Goal: Task Accomplishment & Management: Use online tool/utility

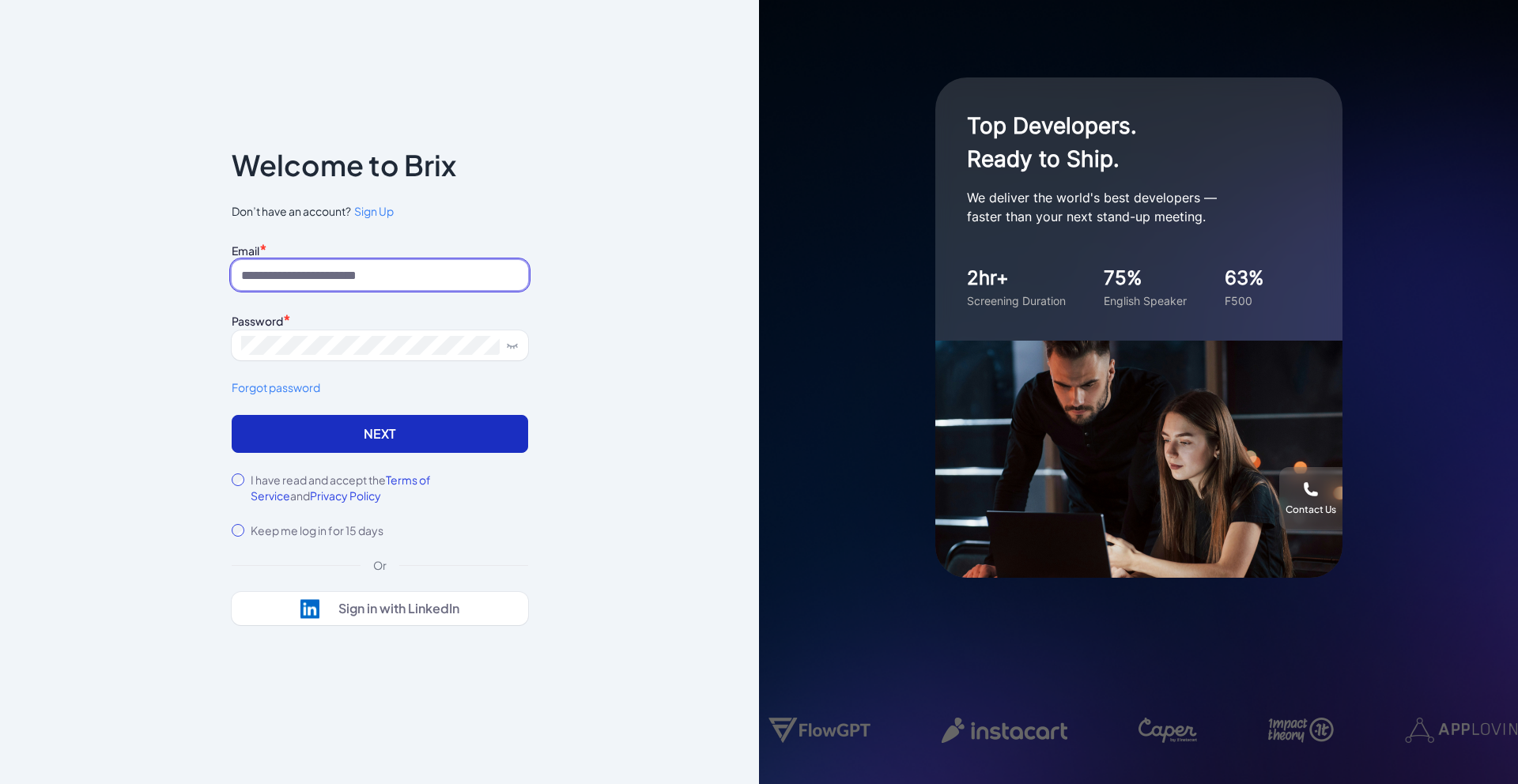
type input "**********"
click at [377, 434] on button "Next" at bounding box center [380, 434] width 297 height 38
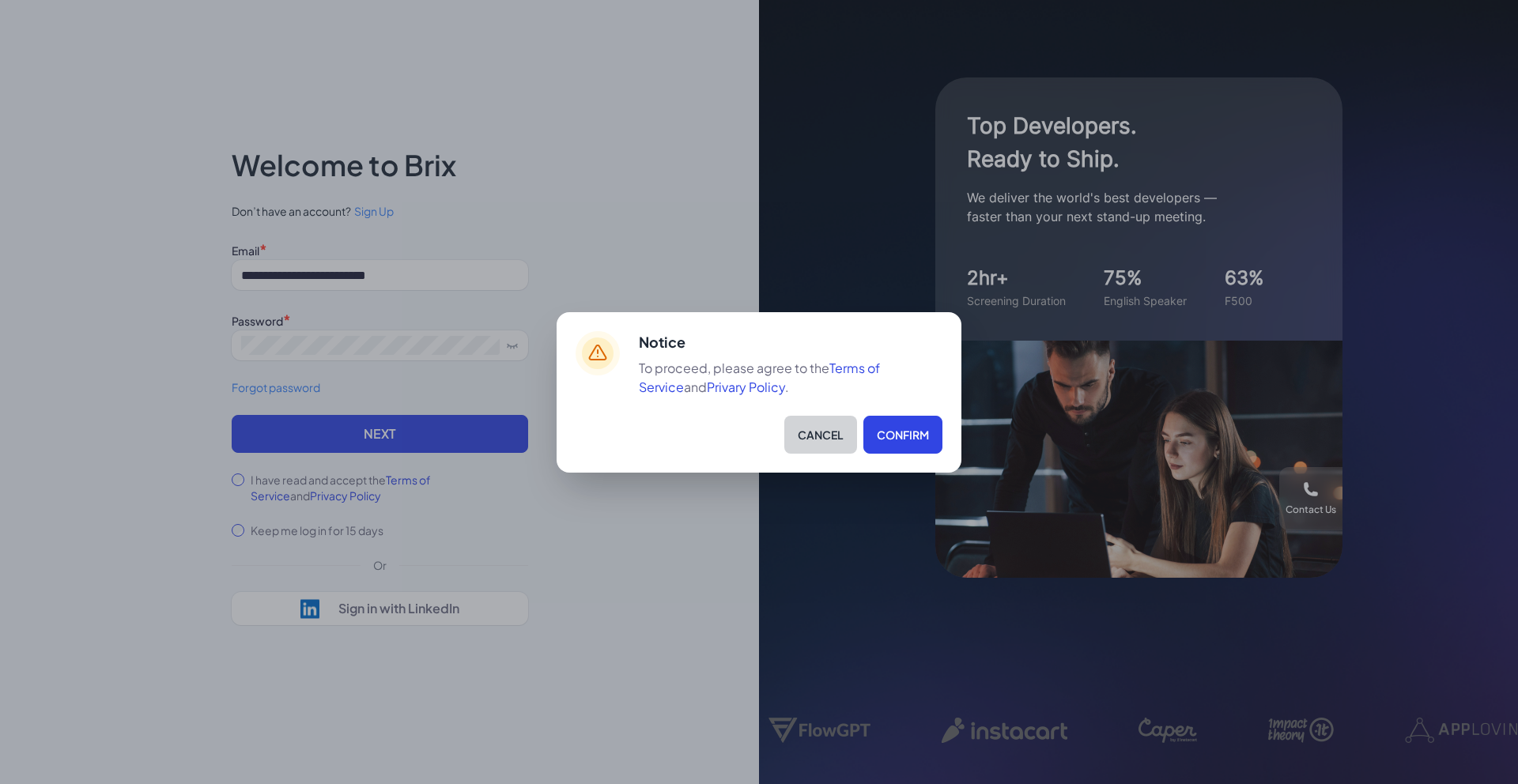
click at [805, 434] on button "Cancel" at bounding box center [820, 435] width 72 height 38
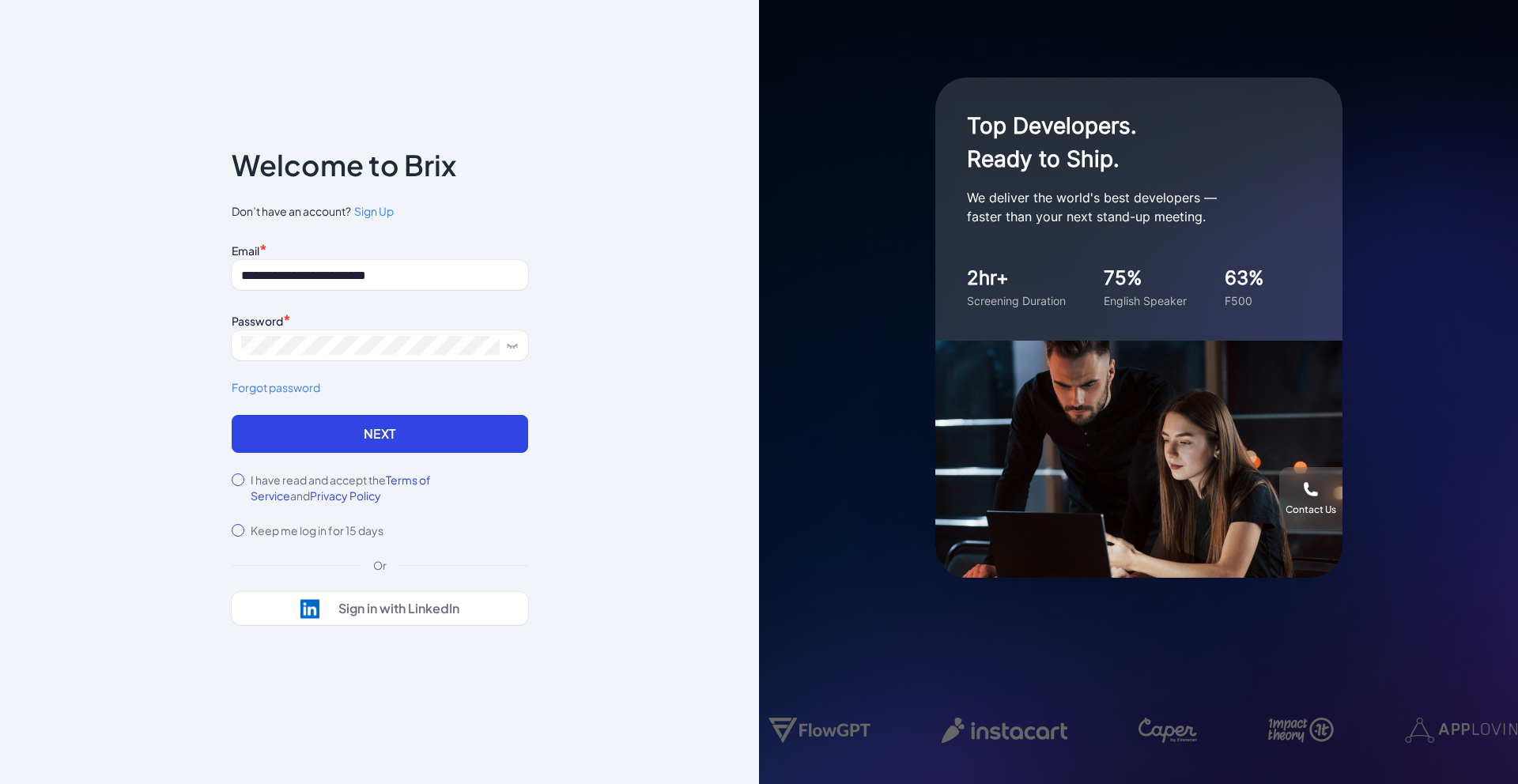
click at [336, 477] on label "I have read and accept the Terms of Service and Privacy Policy" at bounding box center [388, 487] width 277 height 32
click at [415, 420] on button "Next" at bounding box center [380, 434] width 297 height 38
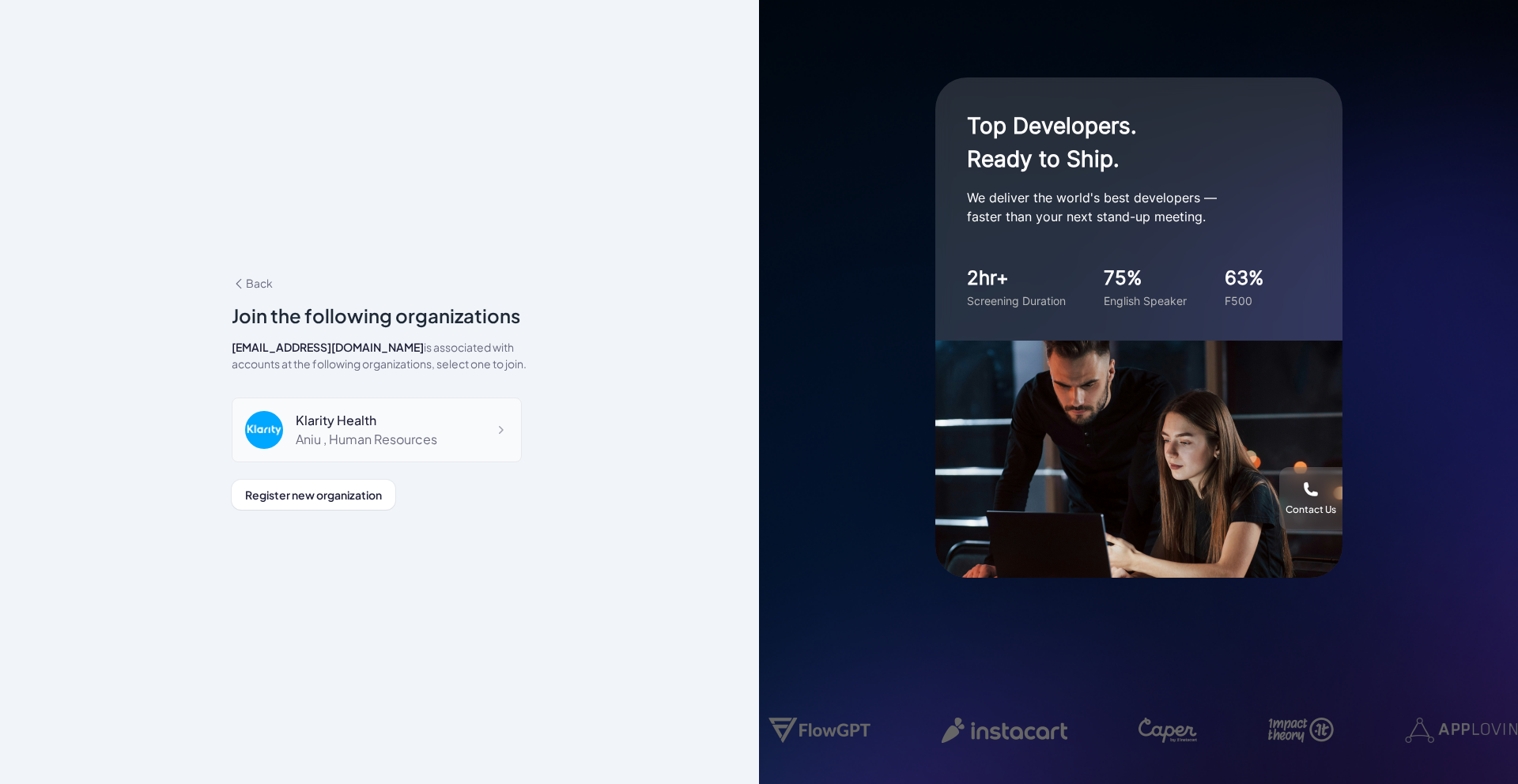
click at [412, 412] on div "Klarity Health" at bounding box center [366, 421] width 142 height 19
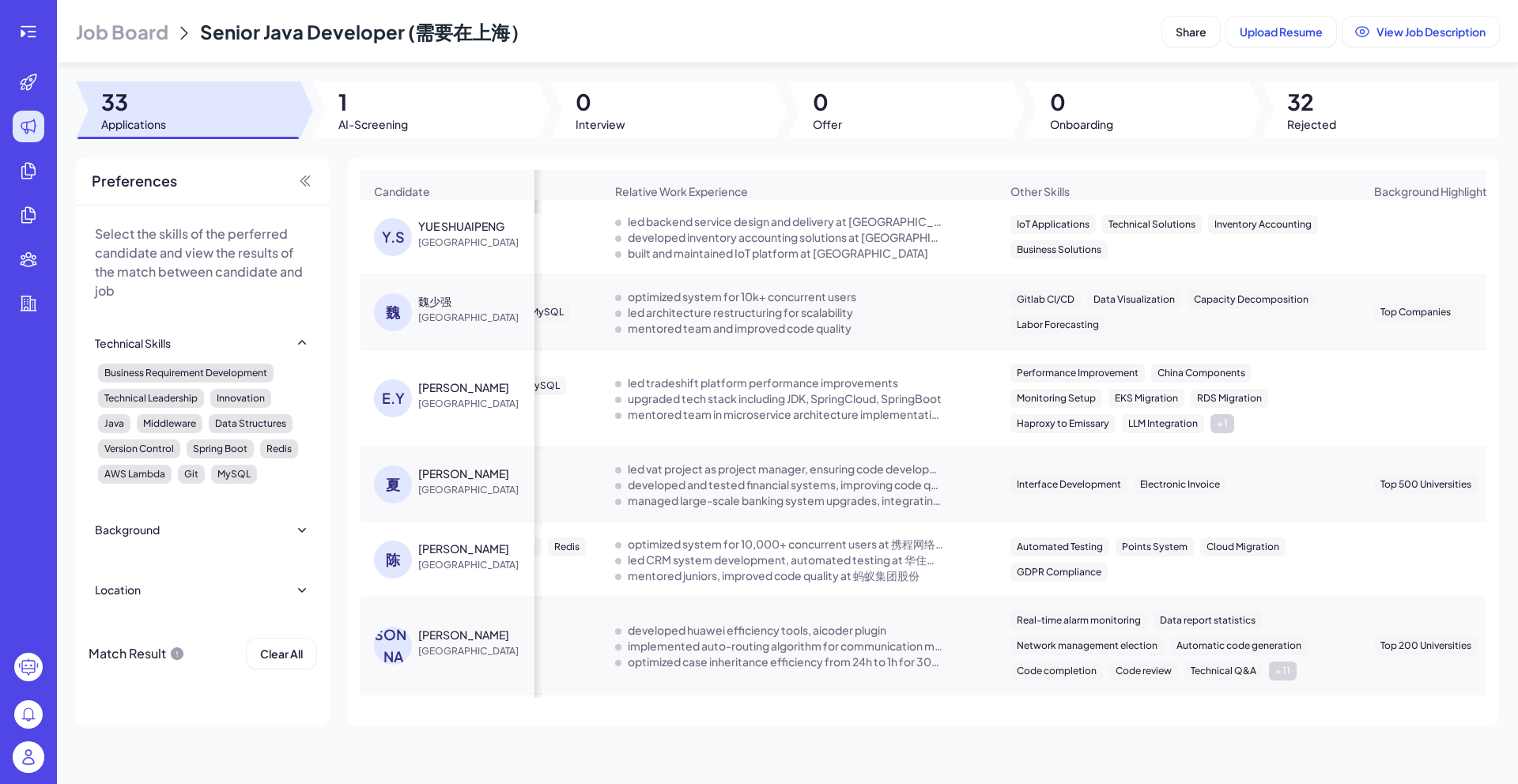
scroll to position [0, 218]
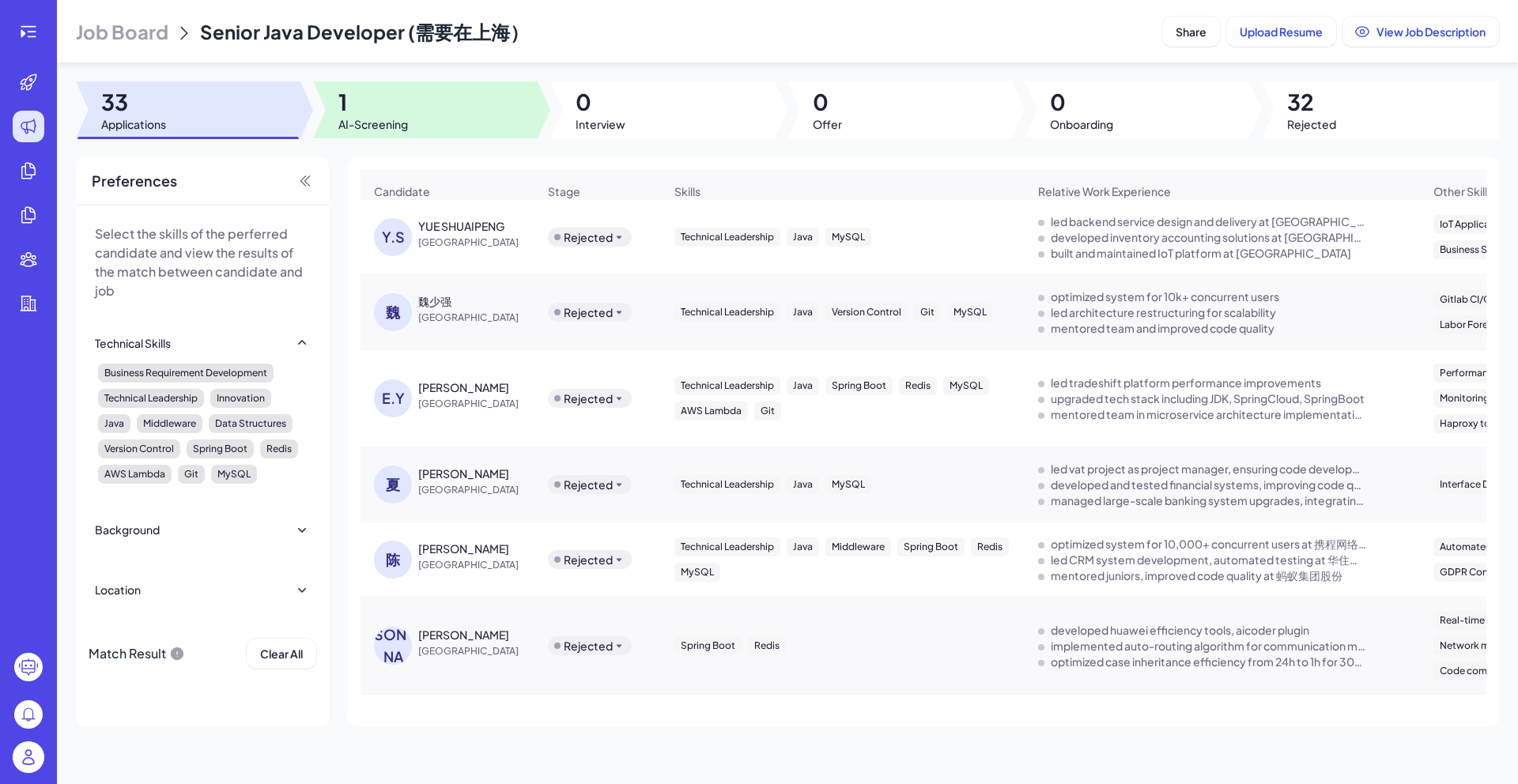
click at [410, 120] on div at bounding box center [425, 109] width 224 height 57
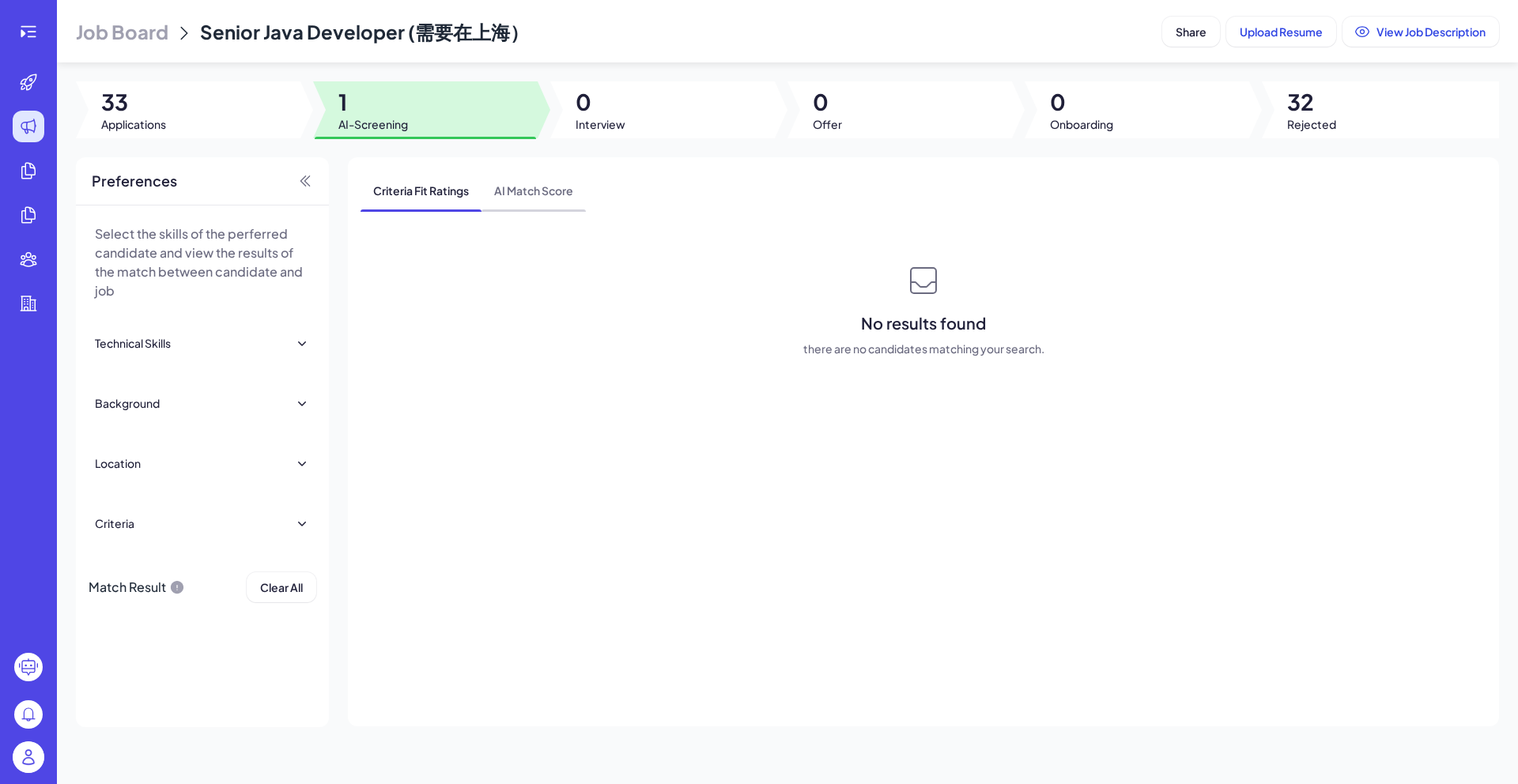
click at [539, 202] on span "AI Match Score" at bounding box center [534, 190] width 105 height 41
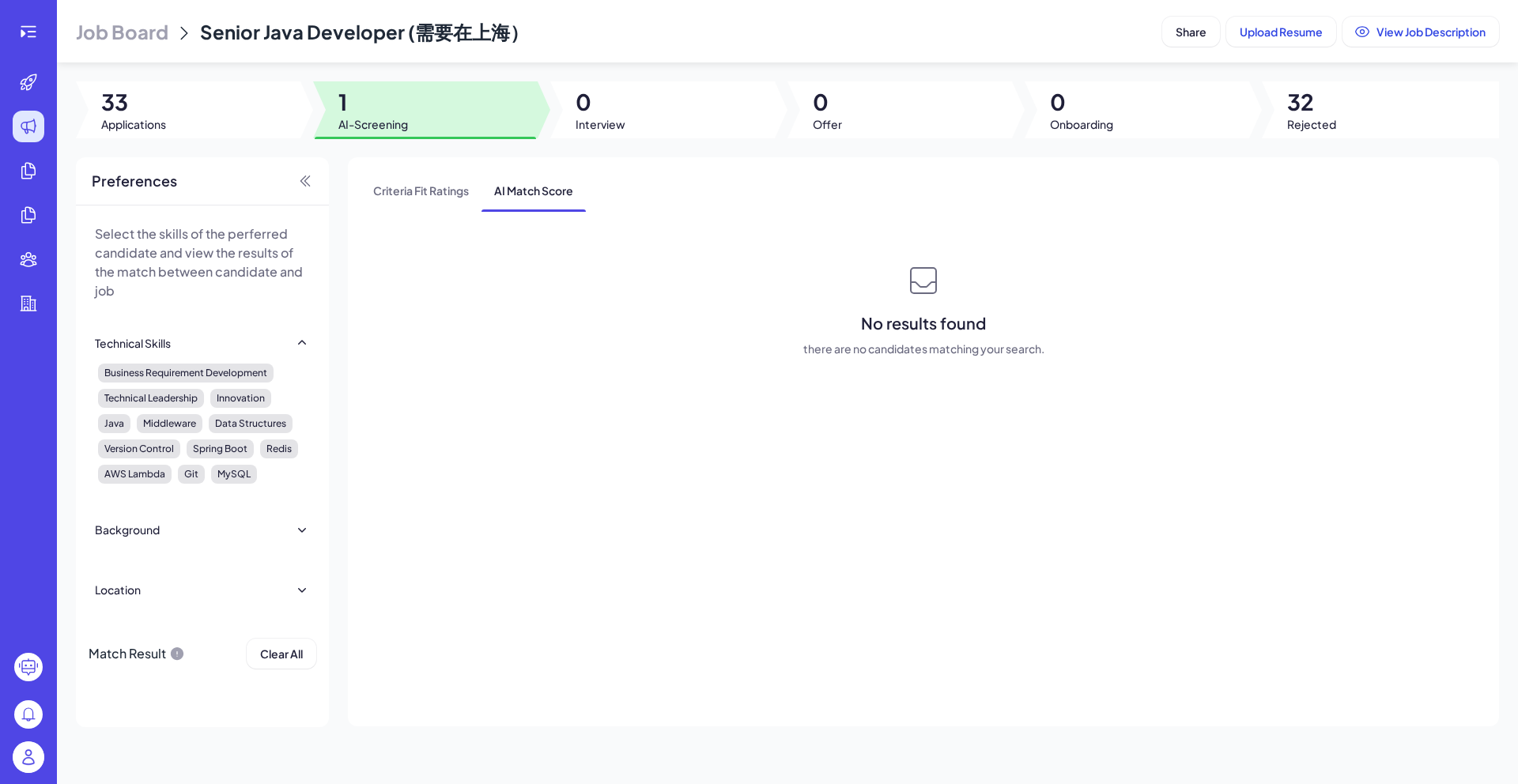
click at [151, 34] on span "Job Board" at bounding box center [122, 31] width 93 height 25
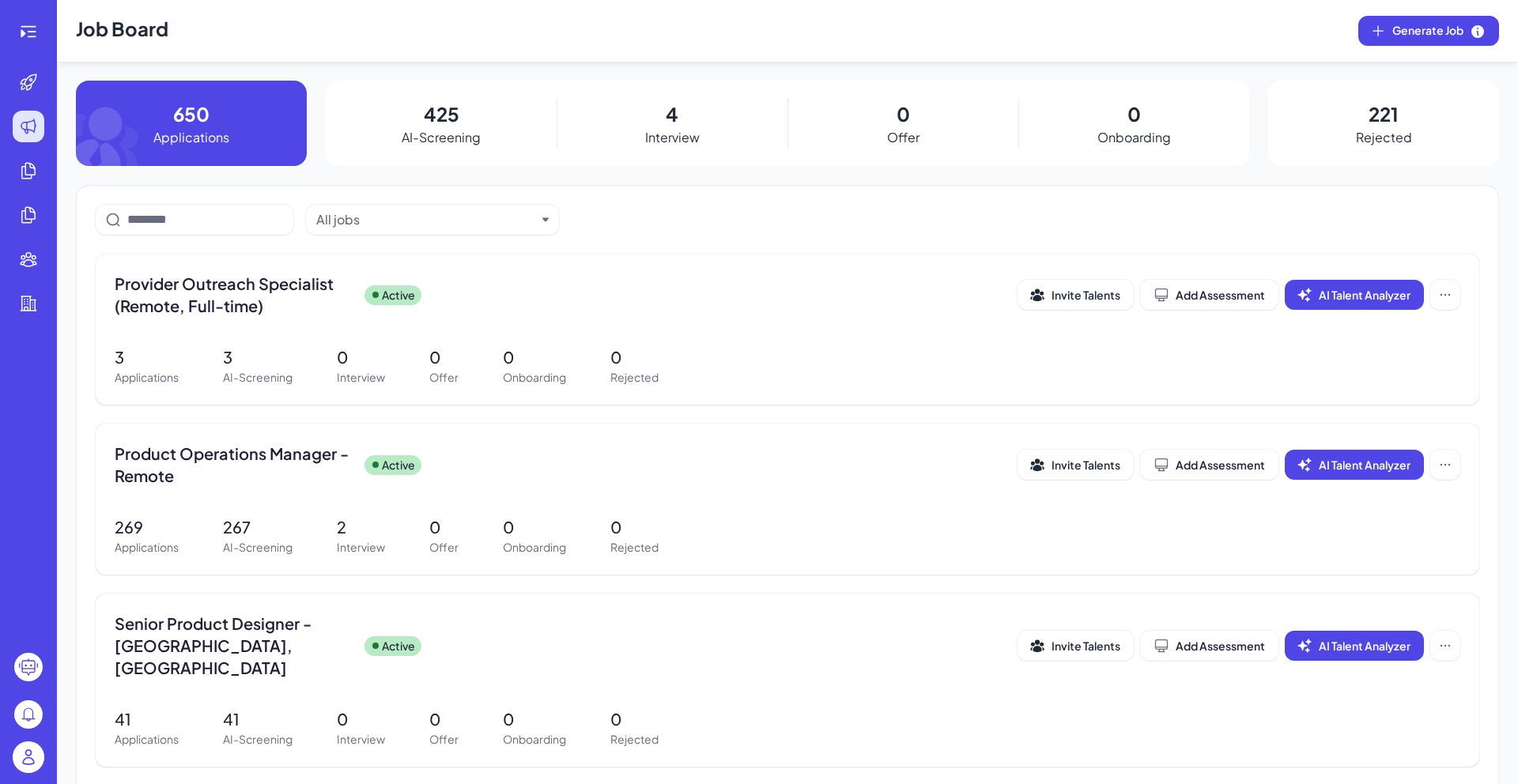
click at [453, 123] on p "425" at bounding box center [441, 114] width 35 height 29
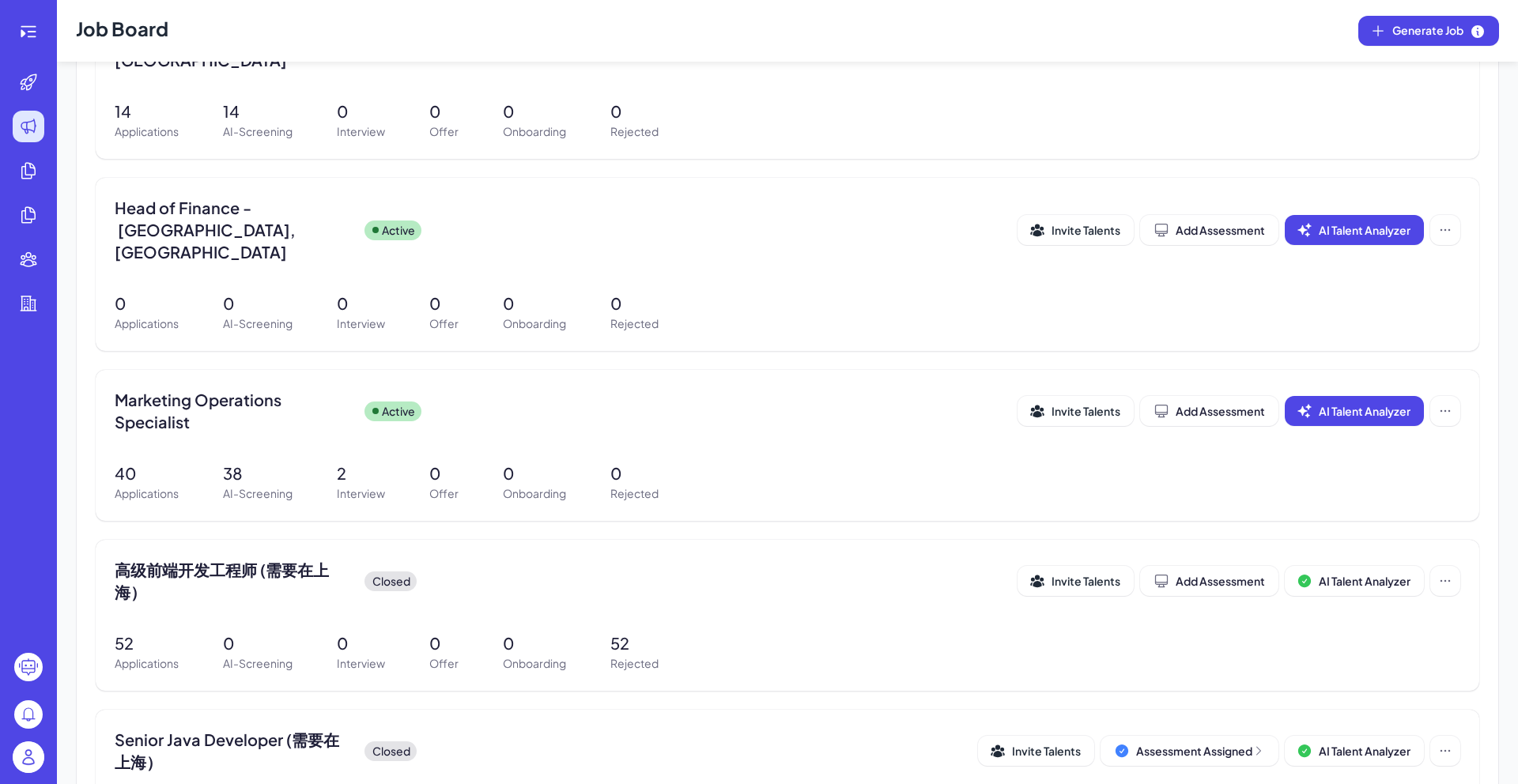
click at [590, 559] on div "高级前端开发工程师 (需要在上海） Closed Invite Talents Add Assessment AI Talent Analyzer" at bounding box center [788, 586] width 1346 height 54
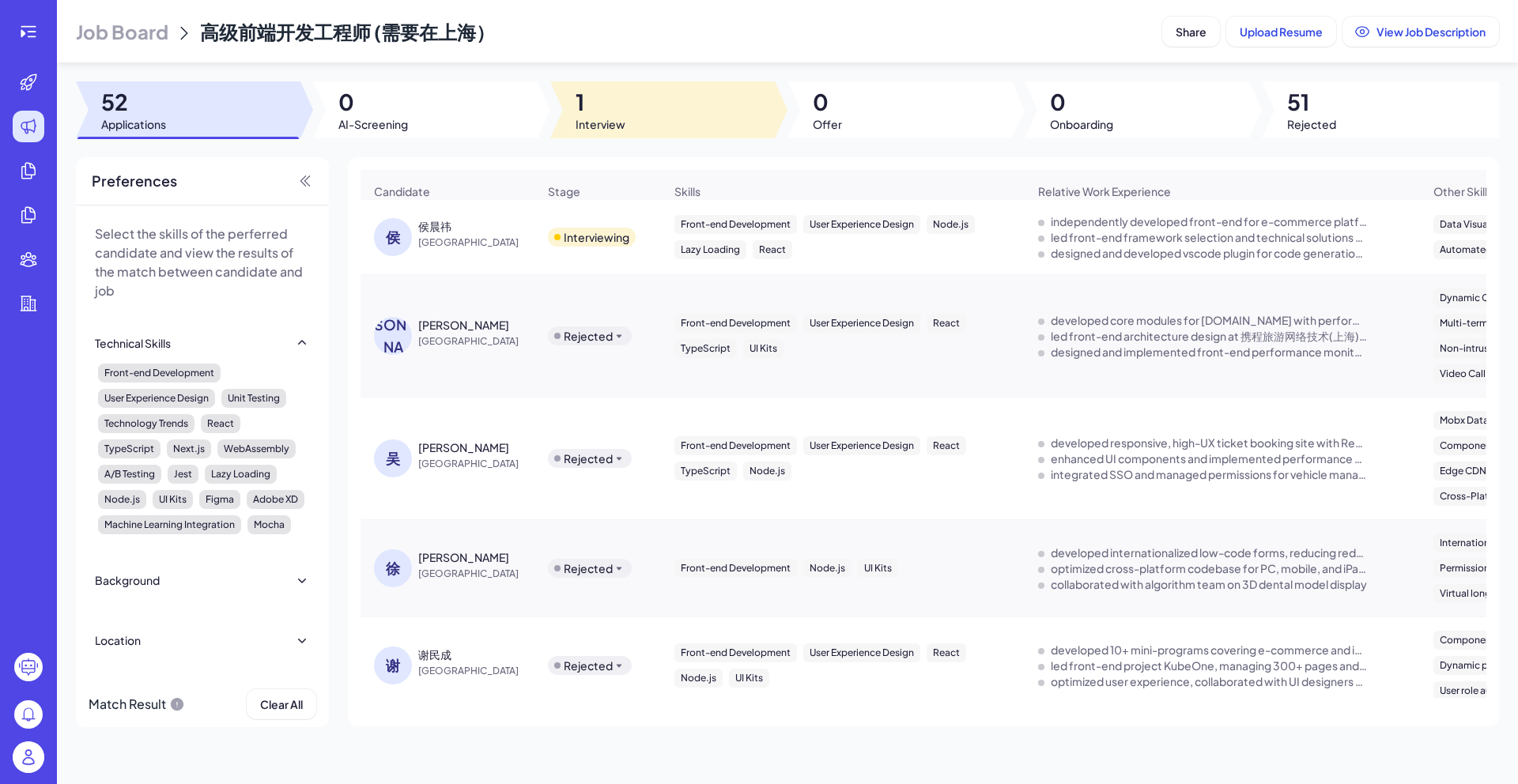
click at [613, 105] on span "1" at bounding box center [601, 102] width 50 height 29
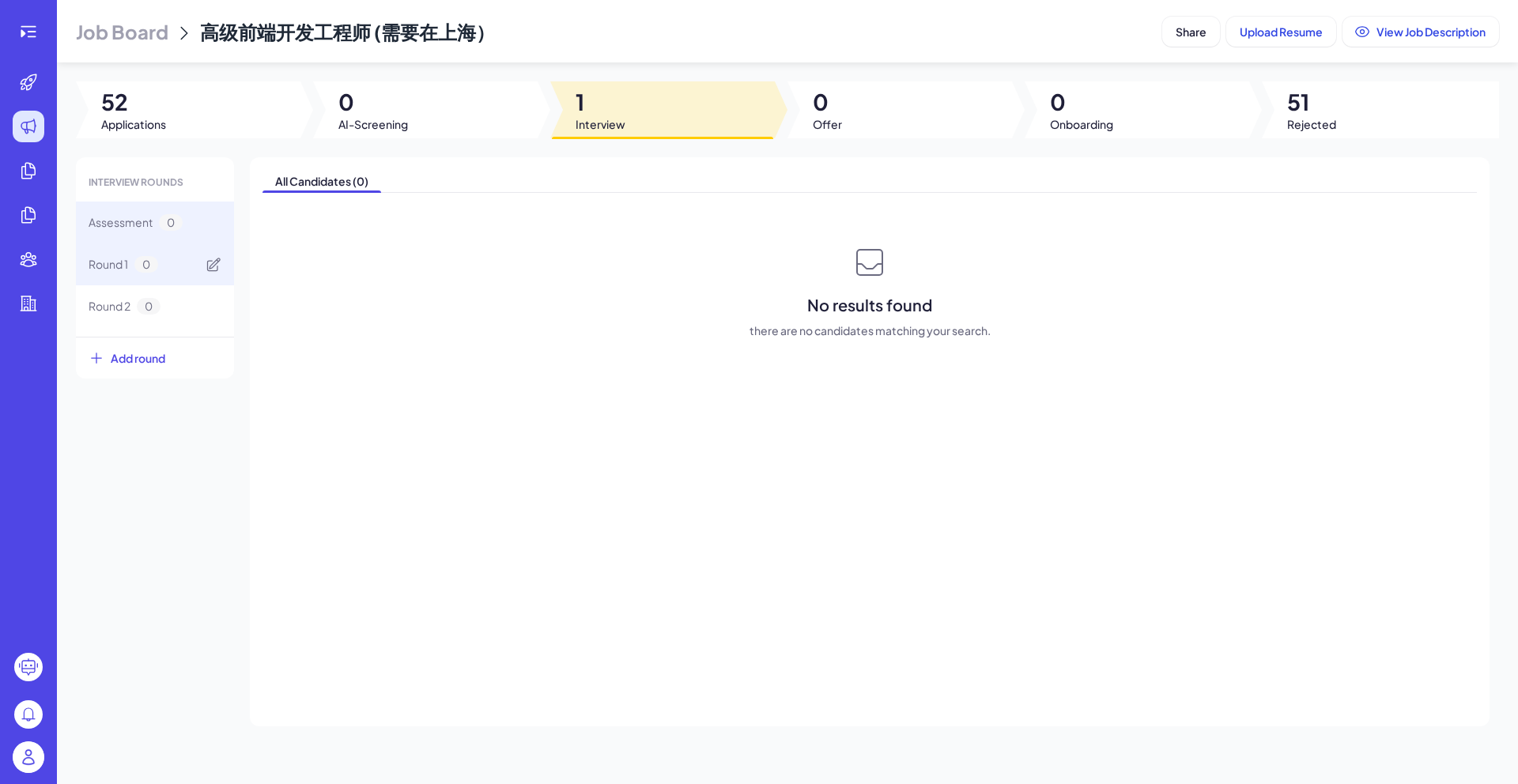
click at [95, 267] on span "Round 1" at bounding box center [108, 264] width 40 height 17
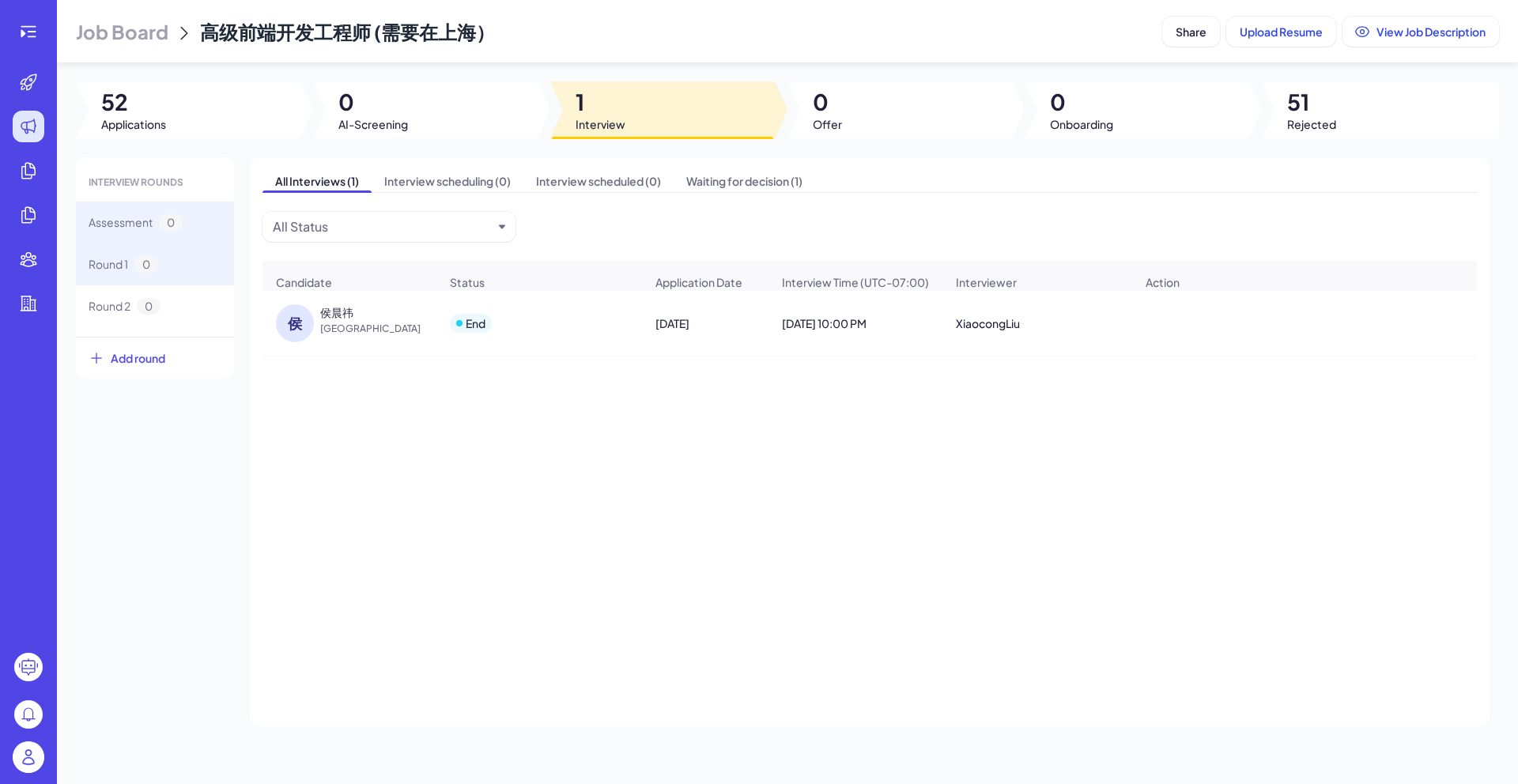
click at [124, 229] on span "Assessment" at bounding box center [120, 222] width 64 height 17
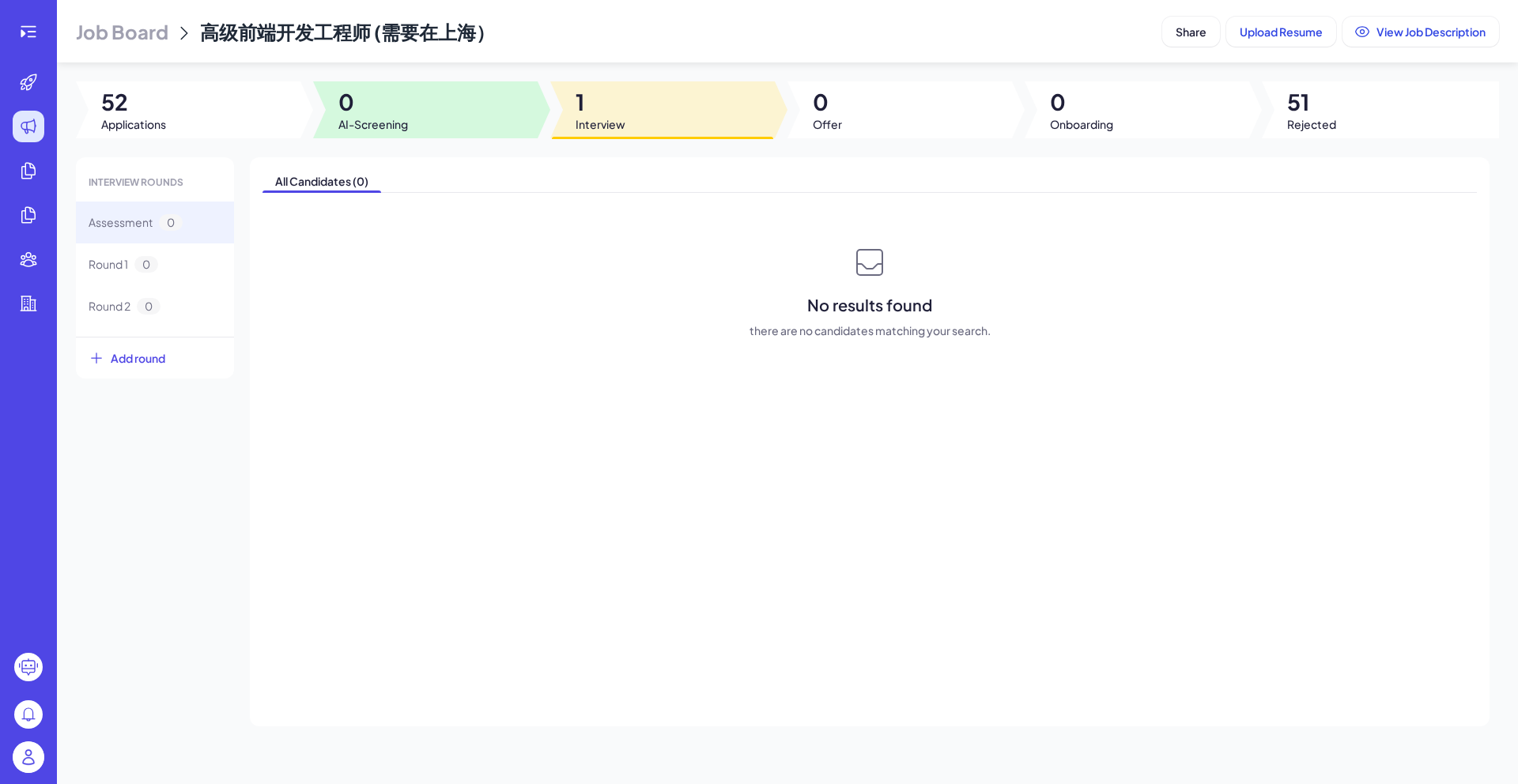
click at [393, 114] on span "0" at bounding box center [373, 102] width 70 height 29
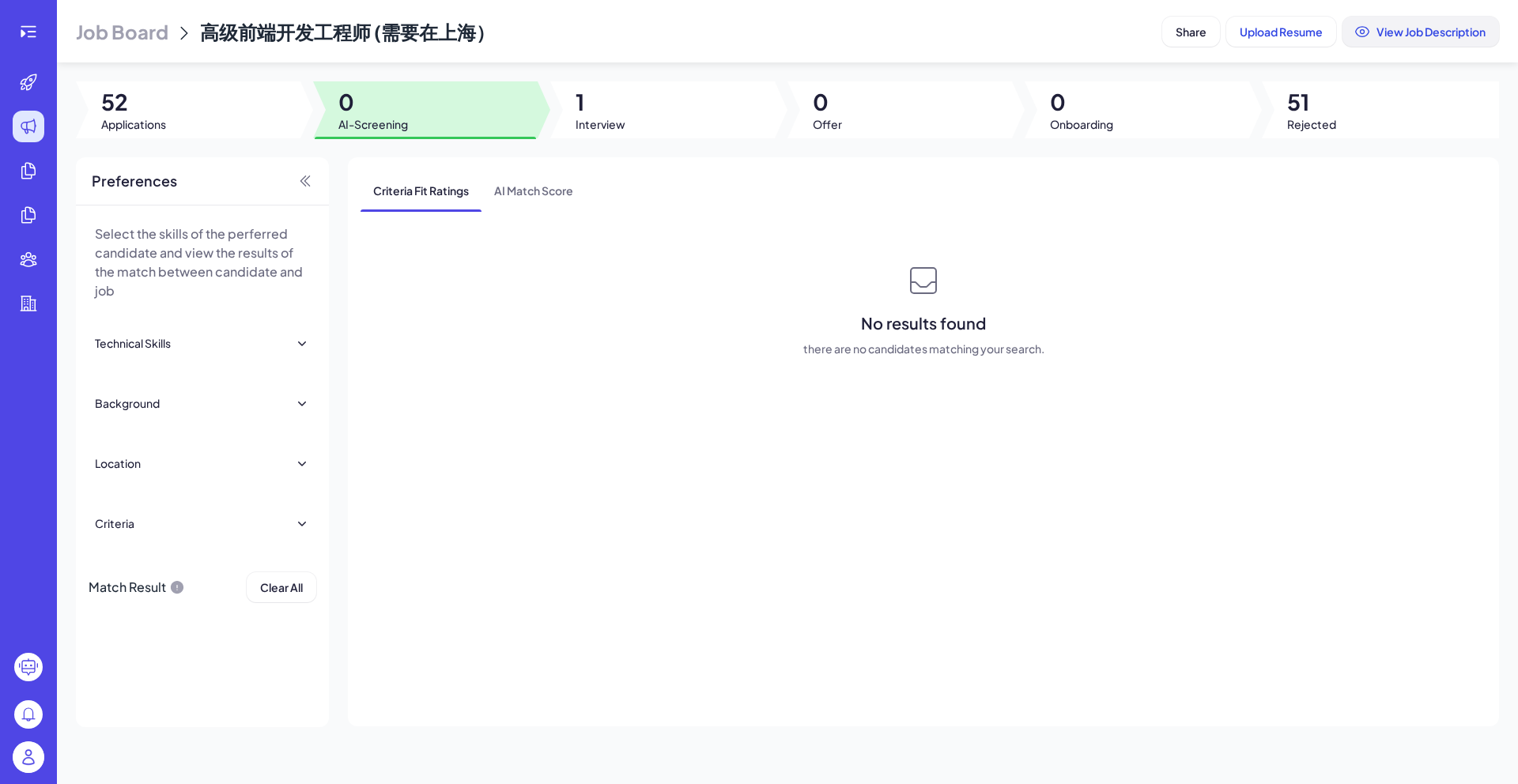
click at [1445, 36] on span "View Job Description" at bounding box center [1431, 31] width 109 height 14
click at [131, 35] on span "Job Board" at bounding box center [122, 31] width 93 height 25
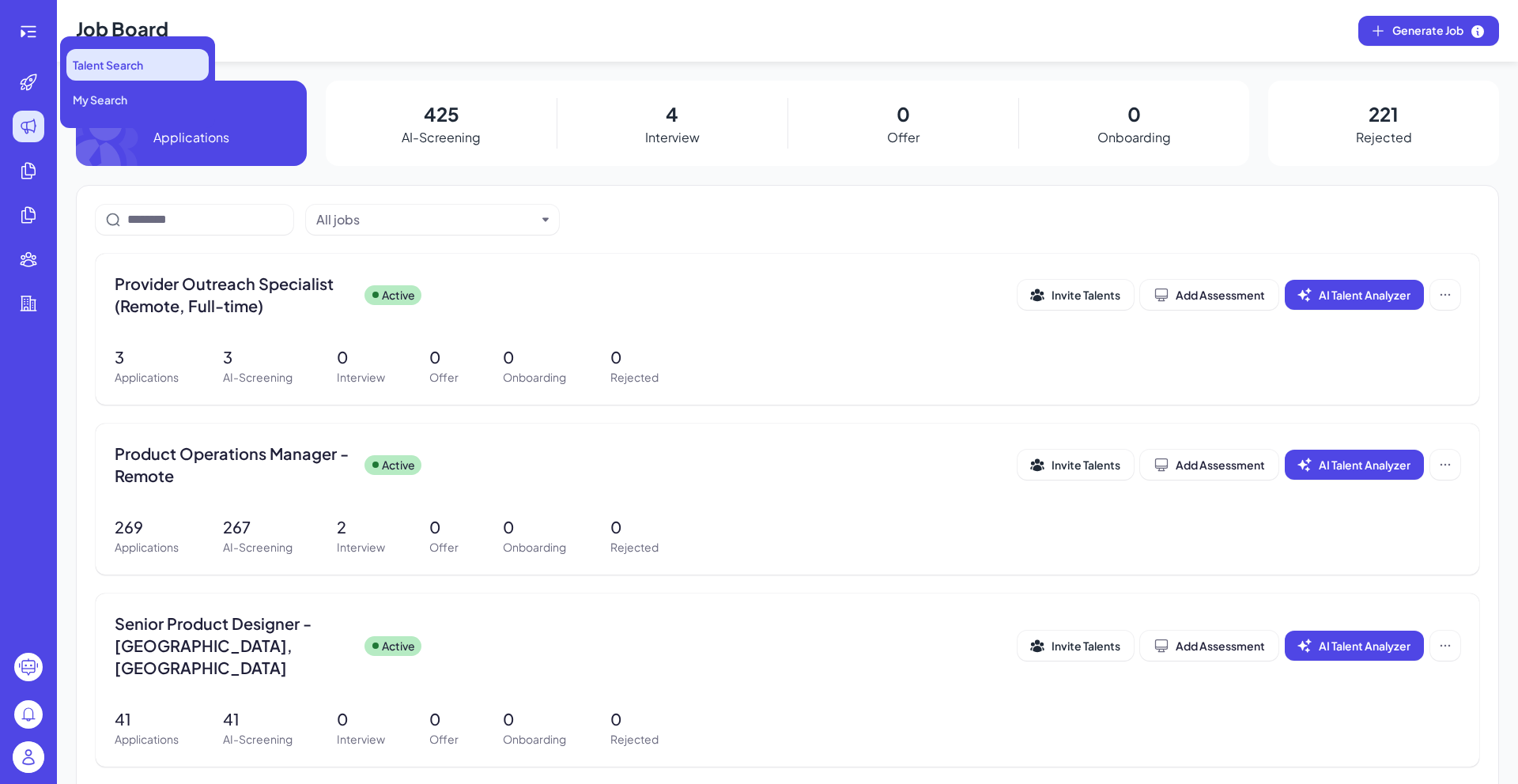
click at [90, 68] on span "Talent Search" at bounding box center [108, 64] width 70 height 16
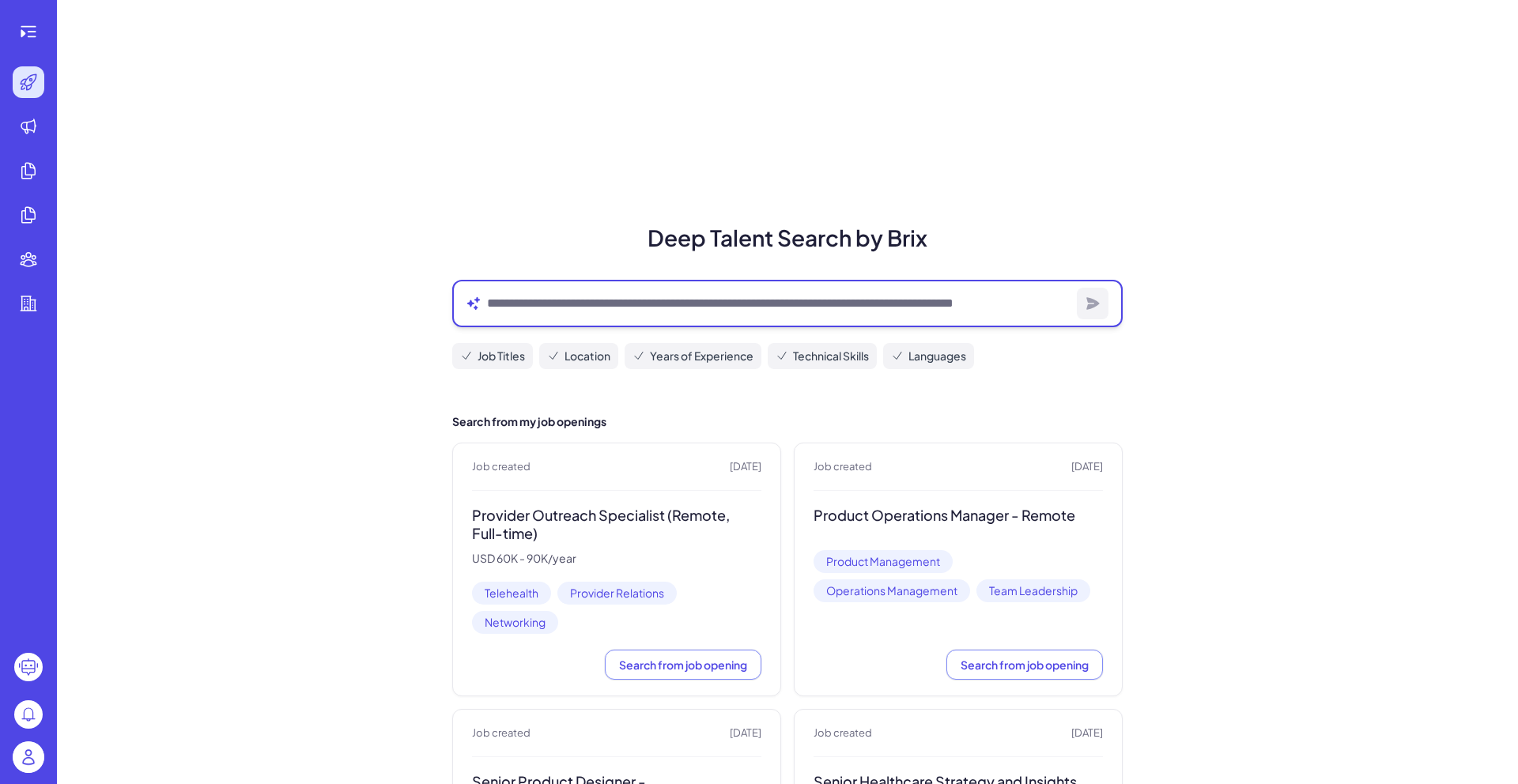
click at [606, 307] on textarea at bounding box center [779, 303] width 584 height 19
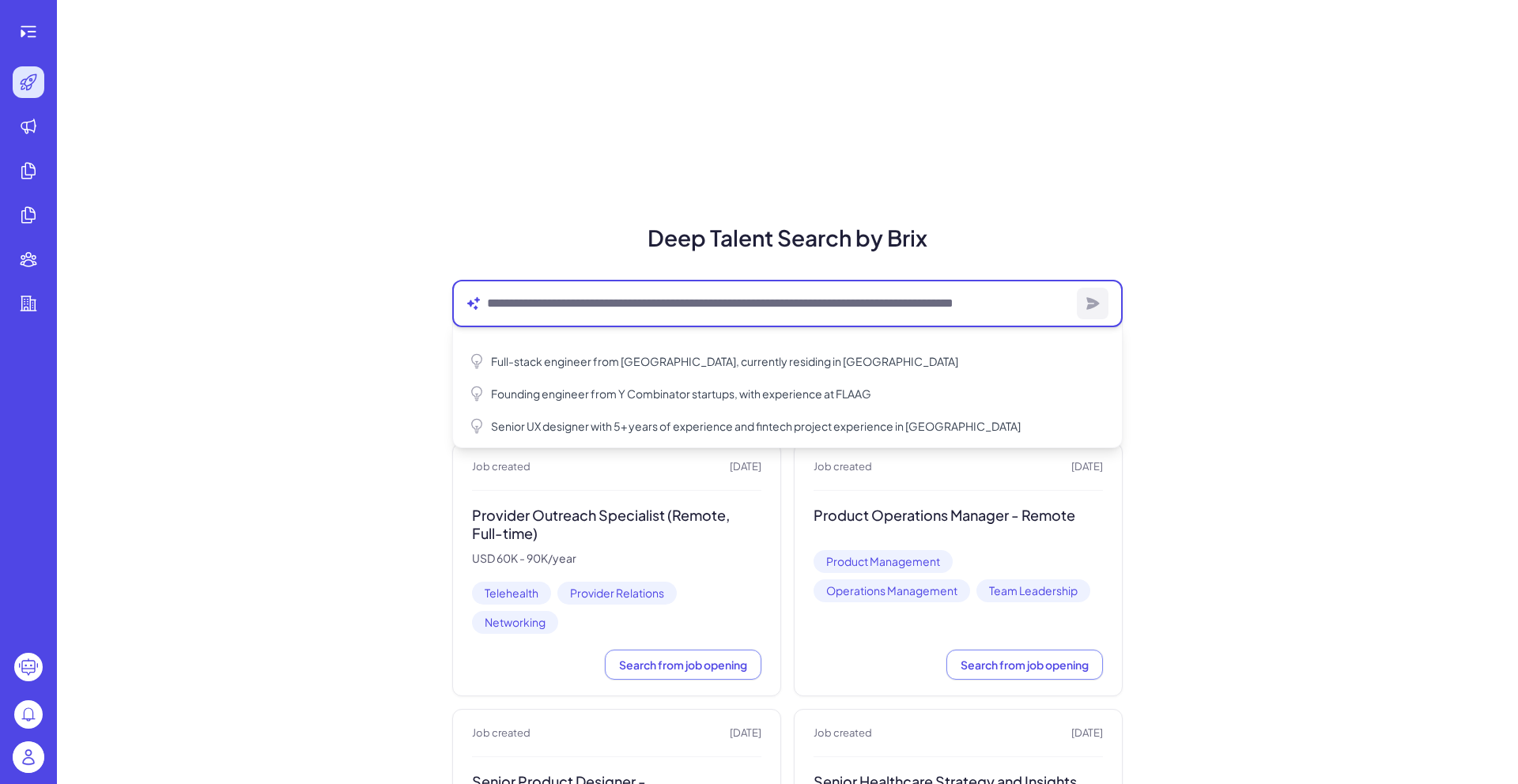
paste textarea "**********"
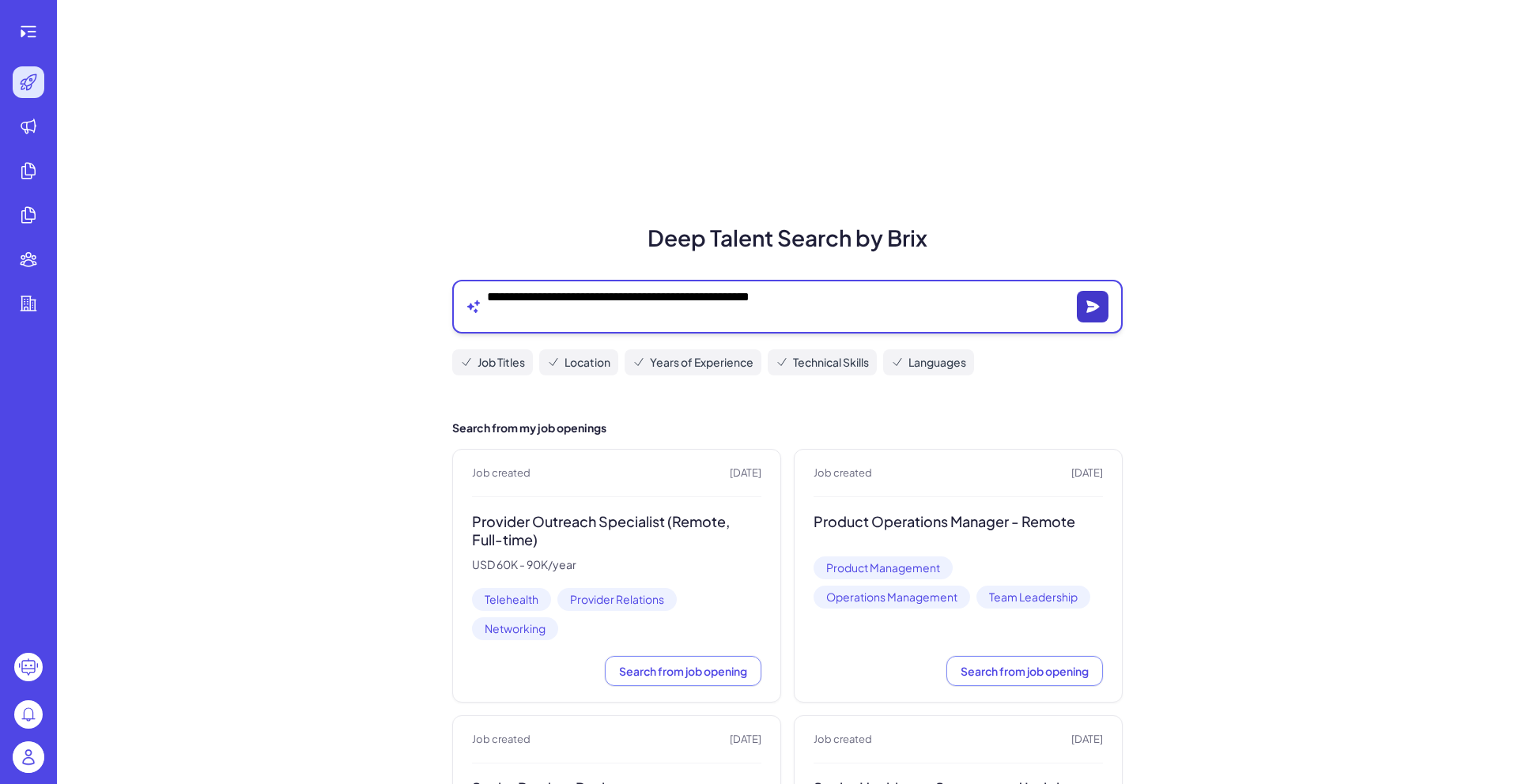
type textarea "**********"
click at [1097, 310] on icon "button" at bounding box center [1093, 307] width 16 height 16
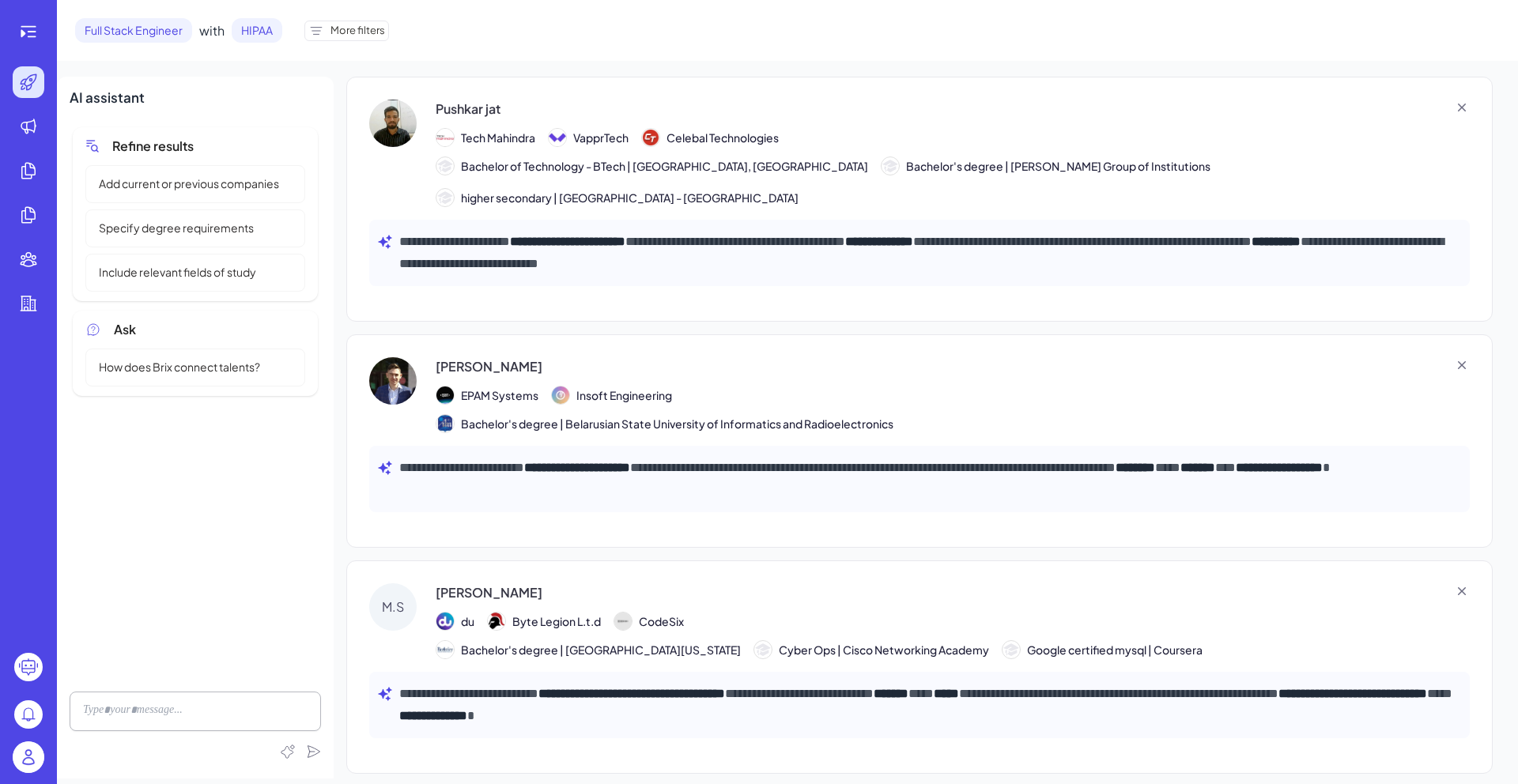
click at [353, 23] on span "More filters" at bounding box center [358, 31] width 55 height 16
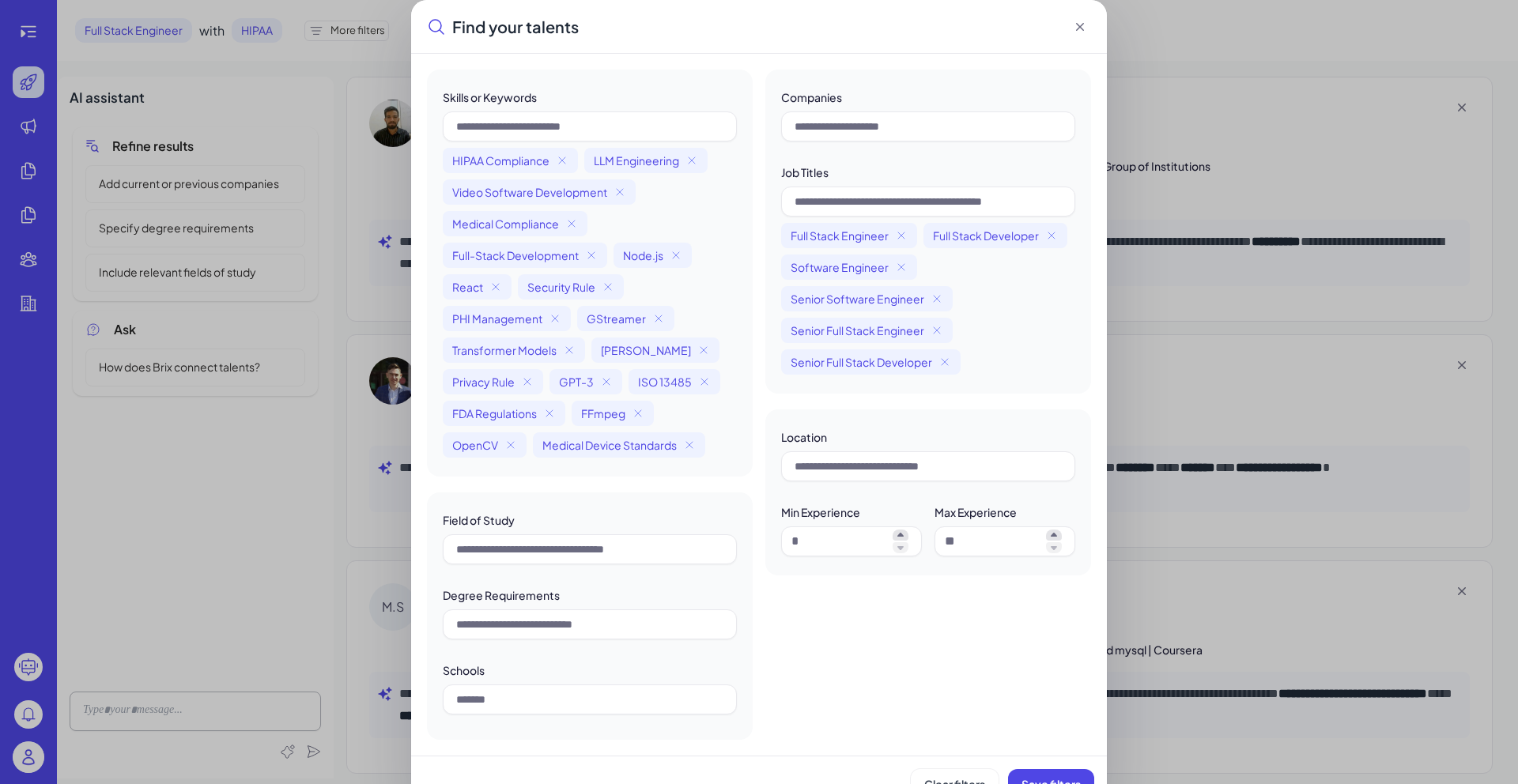
scroll to position [28, 0]
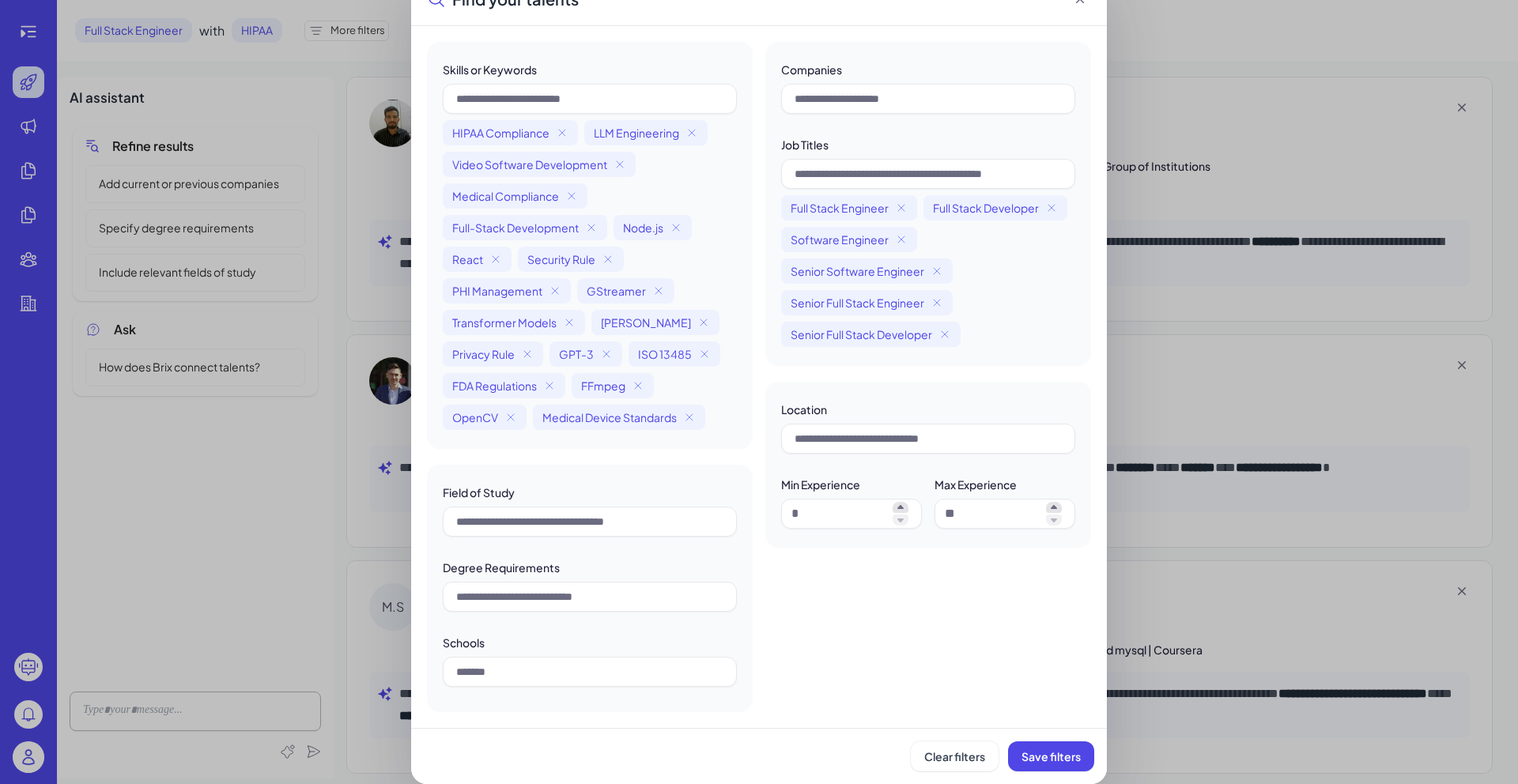
click at [200, 447] on div "Find your talents Skills or Keywords HIPAA Compliance LLM Engineering Video Sof…" at bounding box center [759, 378] width 1518 height 812
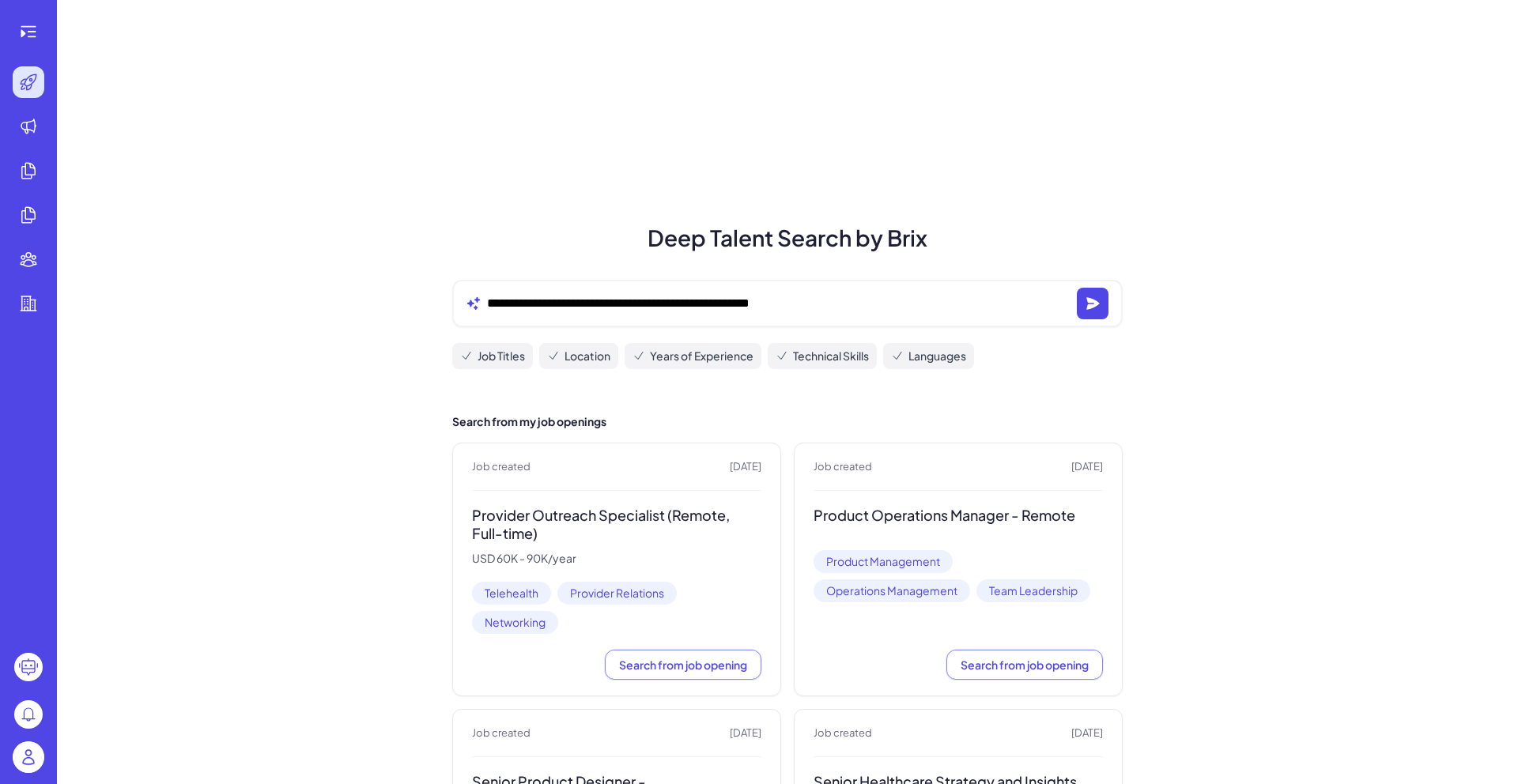
click at [928, 374] on div "**********" at bounding box center [788, 324] width 708 height 115
click at [904, 357] on icon at bounding box center [898, 356] width 13 height 13
click at [30, 664] on circle at bounding box center [28, 667] width 29 height 29
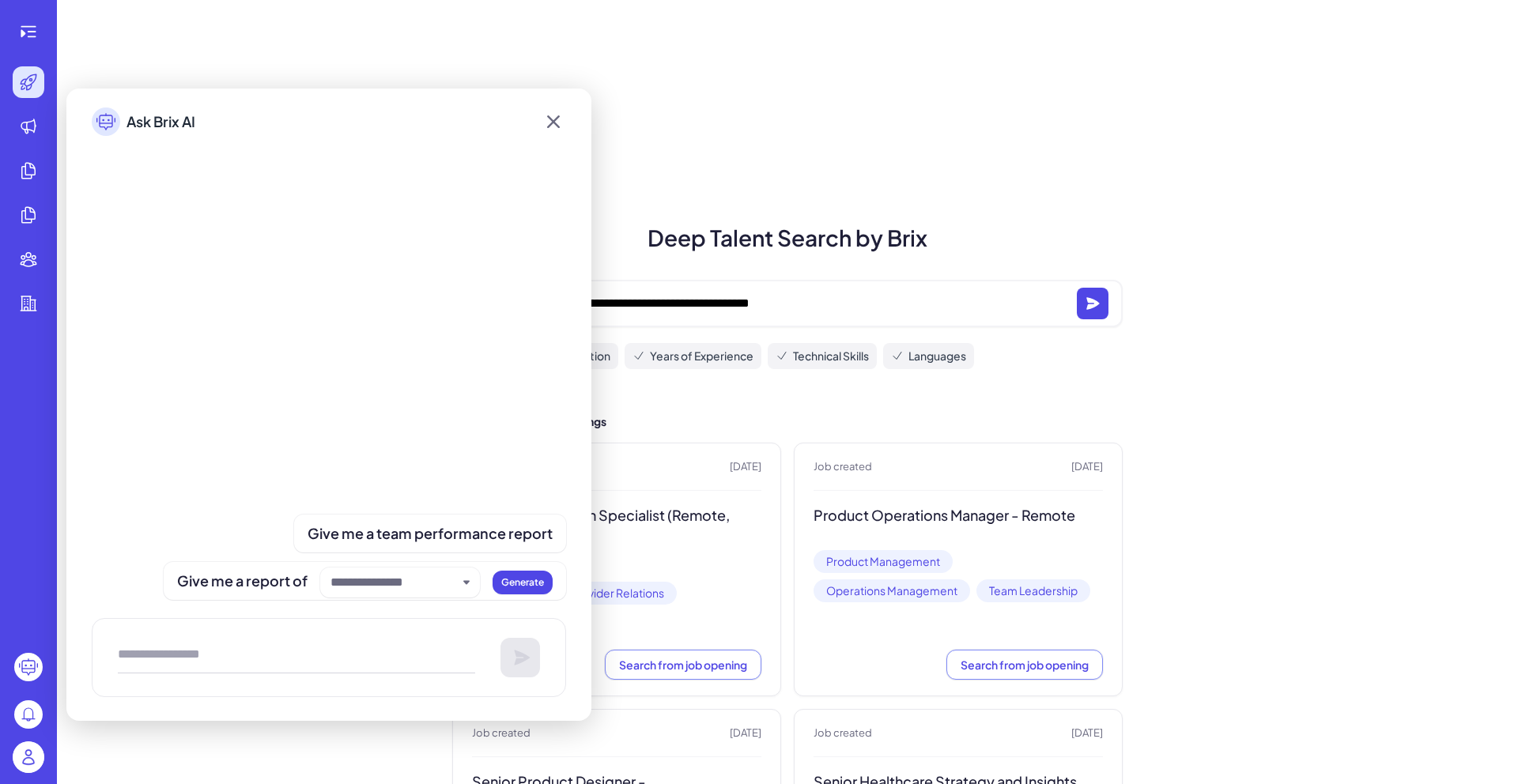
click at [32, 723] on circle at bounding box center [28, 714] width 29 height 29
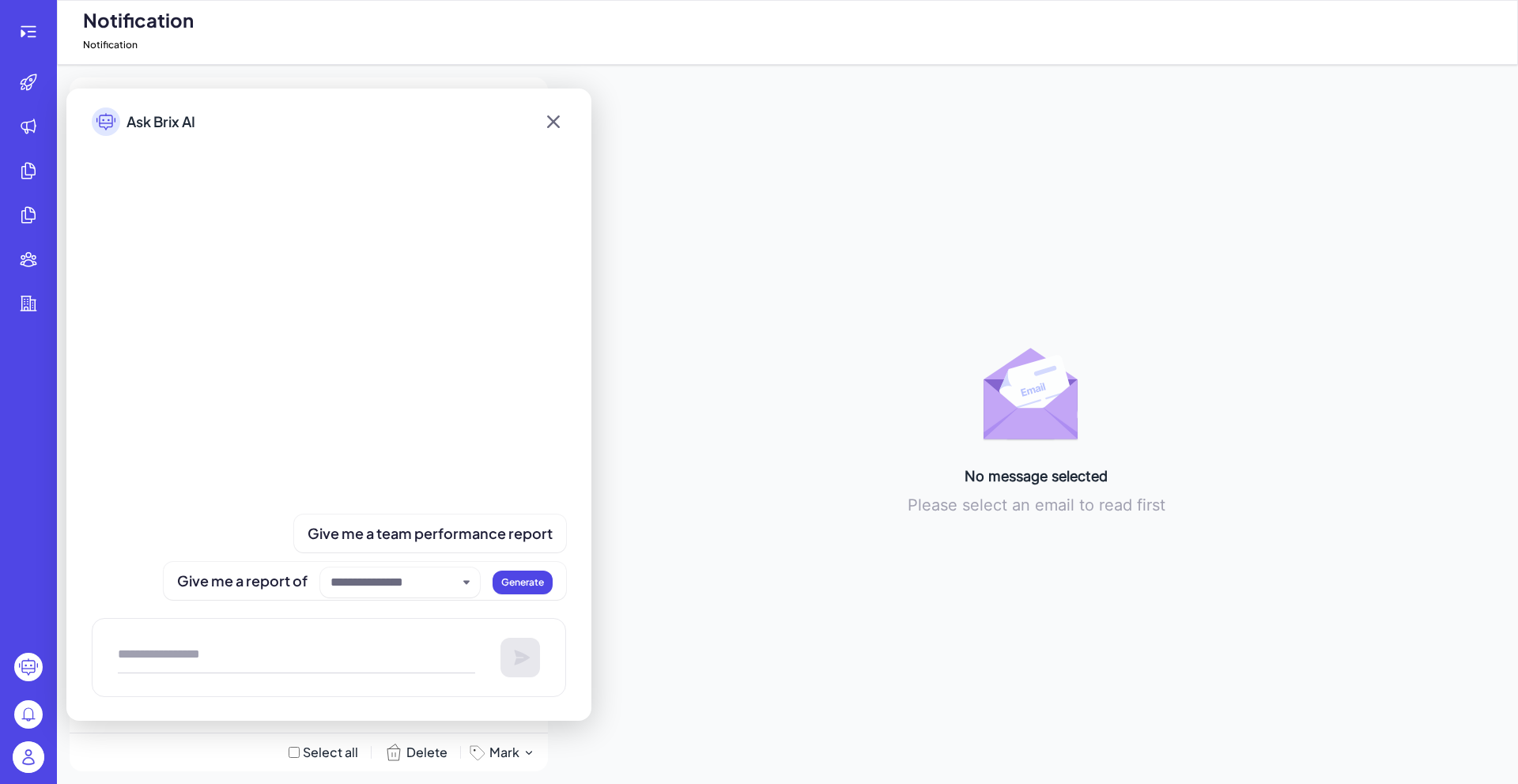
click at [31, 759] on img at bounding box center [29, 757] width 32 height 32
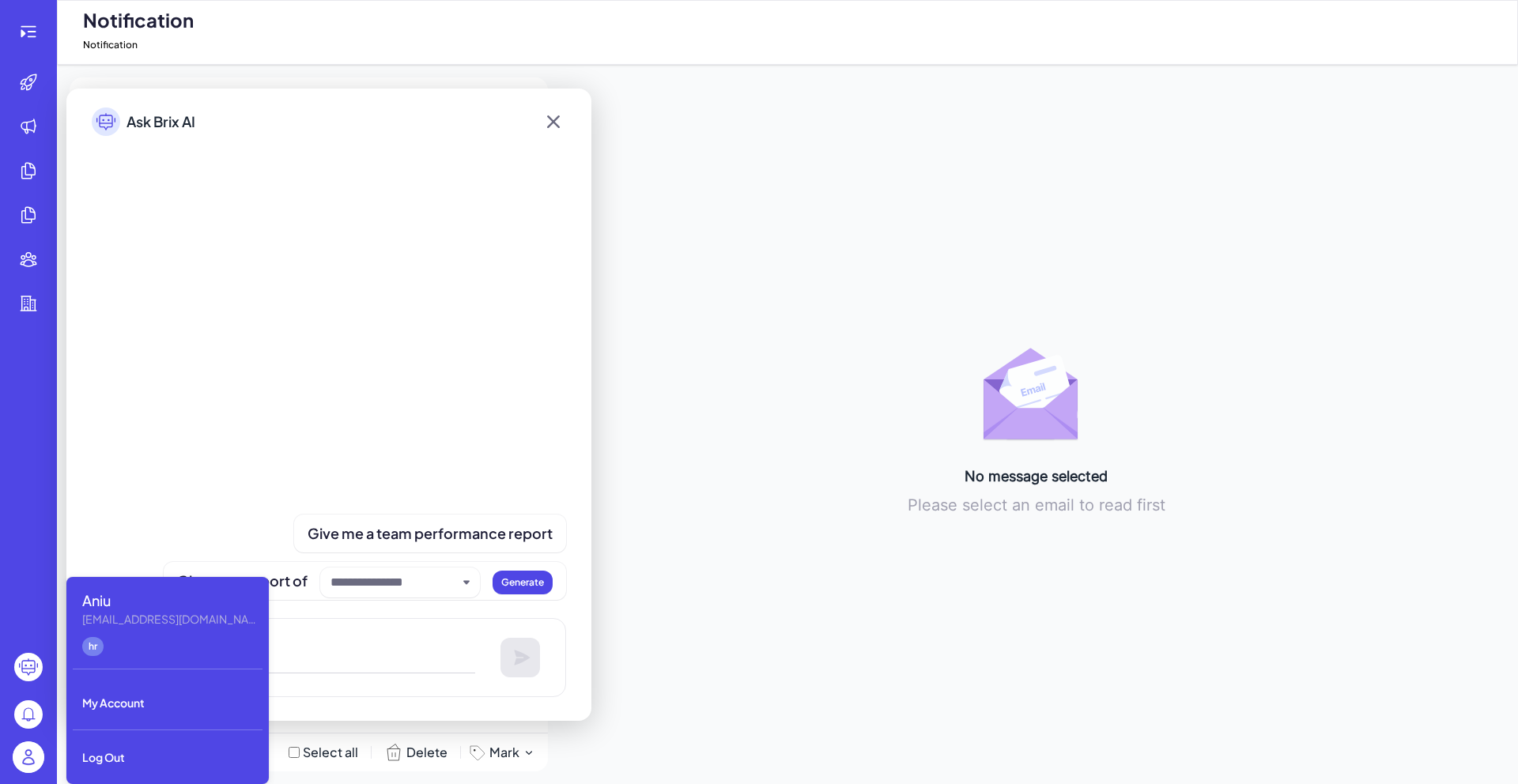
click at [555, 119] on icon at bounding box center [553, 122] width 13 height 13
